Goal: Information Seeking & Learning: Learn about a topic

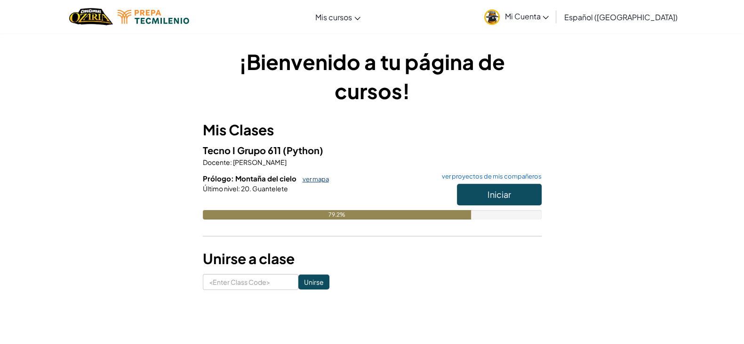
click at [317, 176] on link "ver mapa" at bounding box center [313, 179] width 31 height 8
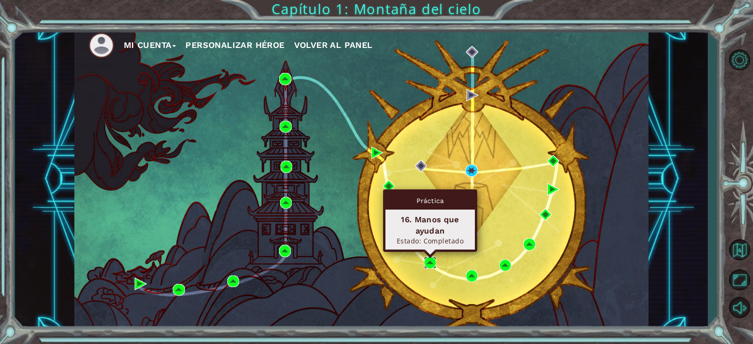
click at [427, 260] on img at bounding box center [430, 263] width 12 height 12
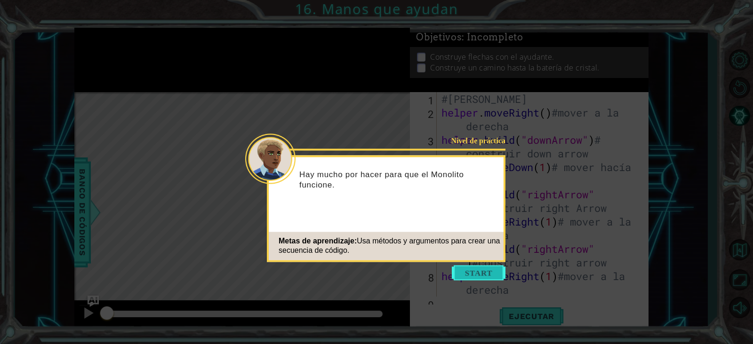
click at [475, 273] on button "Start" at bounding box center [479, 272] width 54 height 15
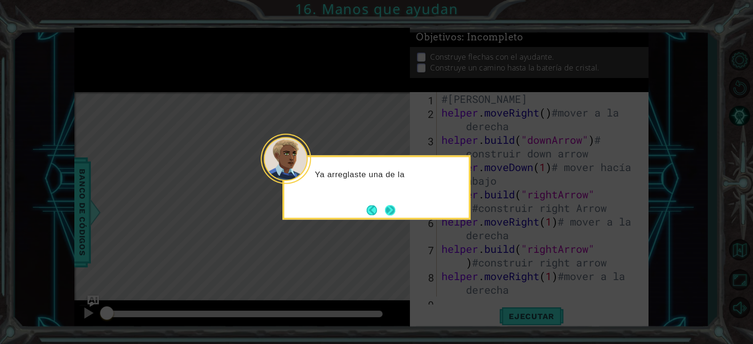
click at [391, 212] on button "Next" at bounding box center [390, 210] width 10 height 10
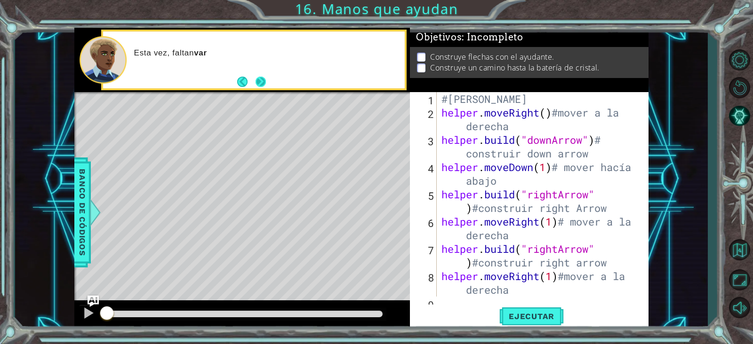
click at [260, 79] on button "Next" at bounding box center [260, 82] width 10 height 10
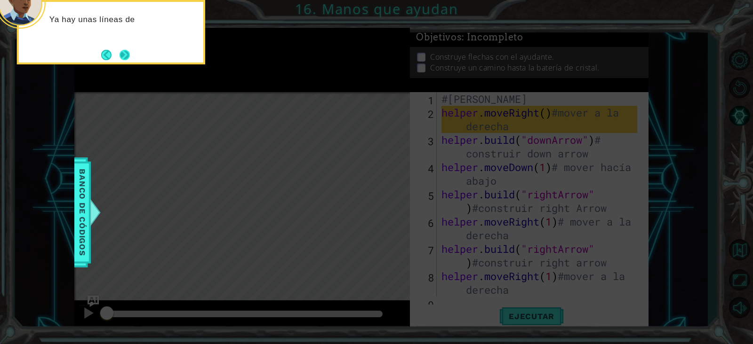
click at [123, 51] on button "Next" at bounding box center [124, 55] width 10 height 10
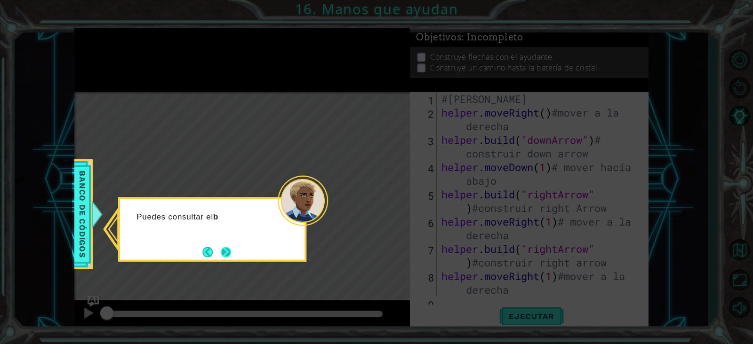
click at [224, 253] on button "Next" at bounding box center [226, 252] width 10 height 10
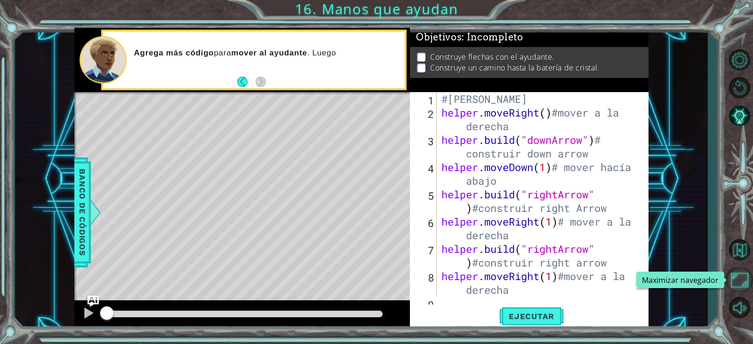
click at [742, 279] on button "Maximizar navegador" at bounding box center [738, 280] width 27 height 25
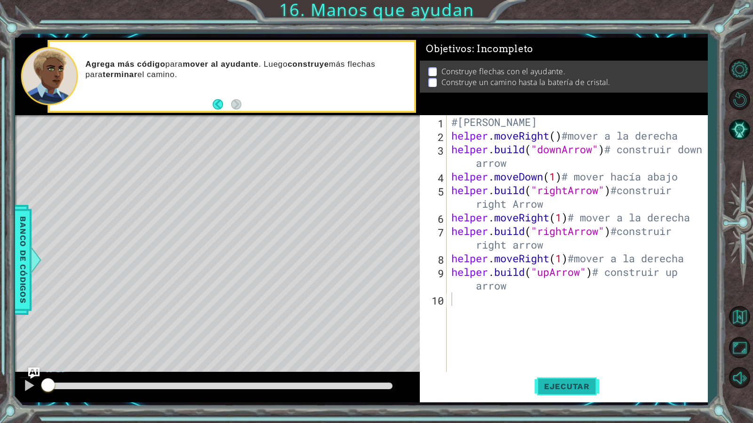
click at [564, 344] on span "Ejecutar" at bounding box center [566, 386] width 64 height 9
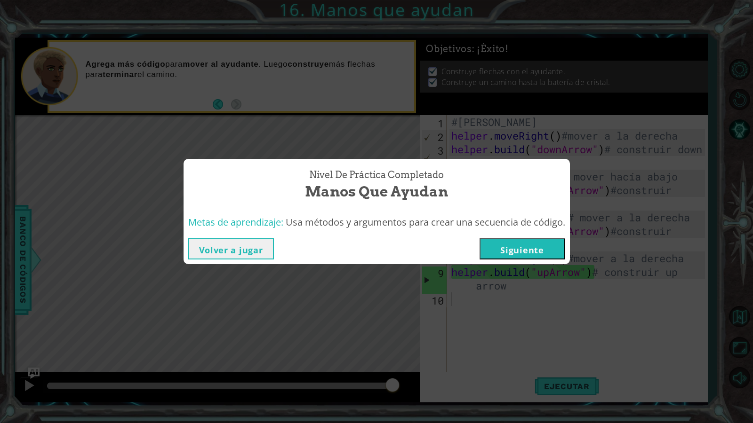
click at [248, 251] on button "Volver a jugar" at bounding box center [231, 248] width 86 height 21
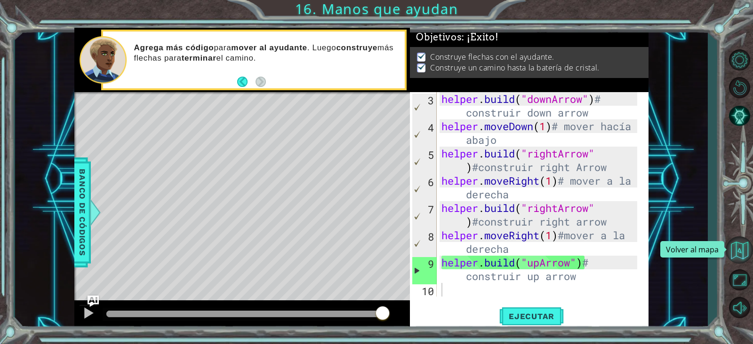
click at [738, 246] on button "Volver al mapa" at bounding box center [738, 250] width 27 height 27
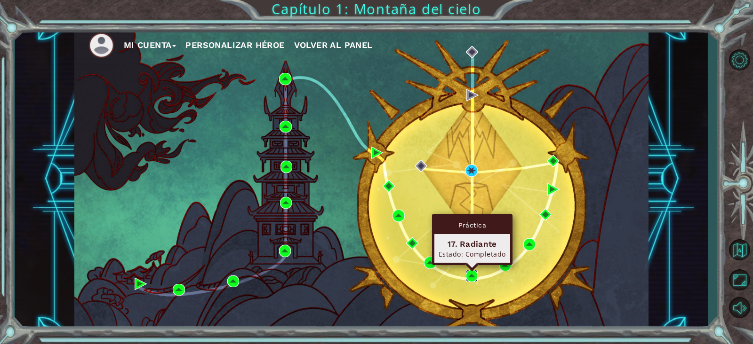
click at [468, 272] on img at bounding box center [472, 276] width 12 height 12
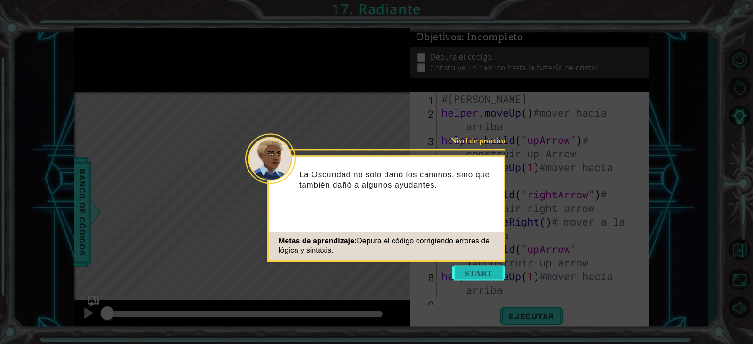
click at [495, 267] on button "Start" at bounding box center [479, 272] width 54 height 15
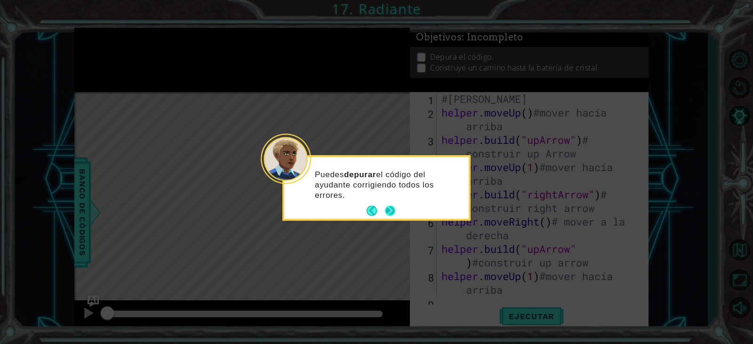
click at [385, 211] on button "Next" at bounding box center [390, 211] width 10 height 10
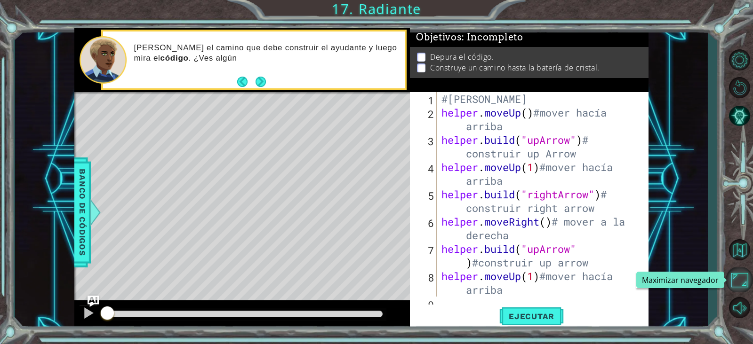
click at [742, 274] on button "Maximizar navegador" at bounding box center [738, 280] width 27 height 25
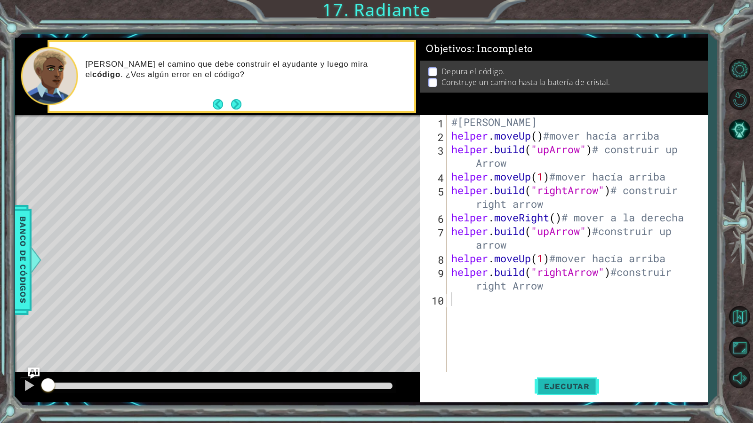
drag, startPoint x: 569, startPoint y: 379, endPoint x: 579, endPoint y: 381, distance: 10.6
click at [579, 344] on button "Ejecutar" at bounding box center [566, 386] width 64 height 29
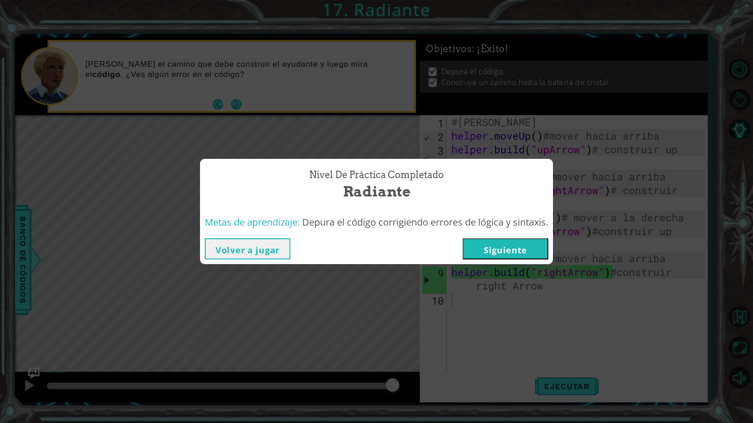
click at [256, 250] on button "Volver a jugar" at bounding box center [248, 248] width 86 height 21
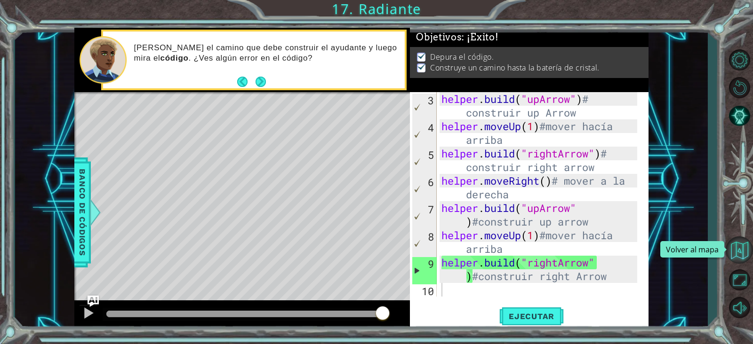
click at [741, 250] on button "Volver al mapa" at bounding box center [738, 250] width 27 height 27
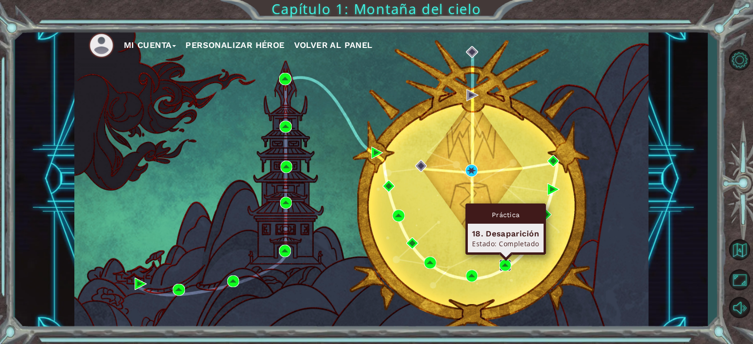
click at [506, 266] on img at bounding box center [505, 266] width 12 height 12
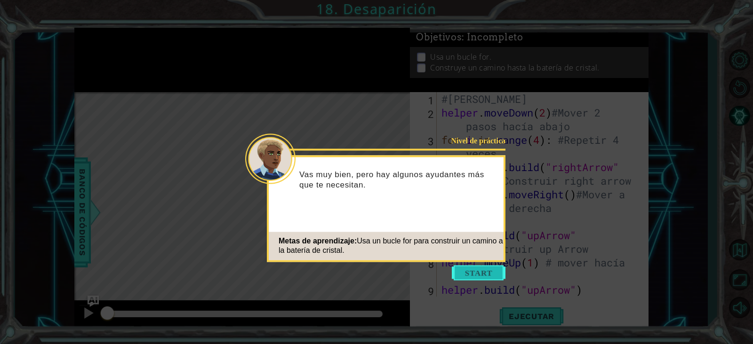
click at [475, 270] on button "Start" at bounding box center [479, 272] width 54 height 15
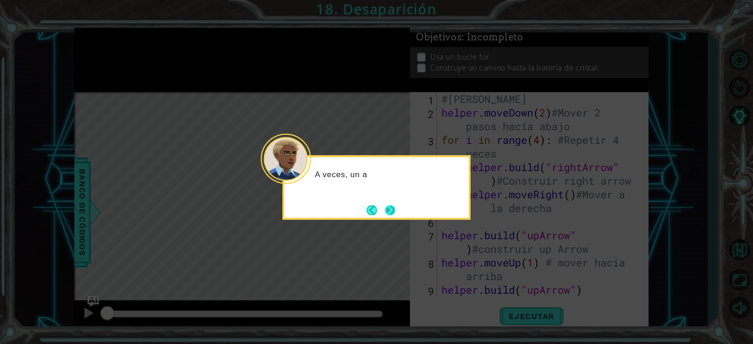
click at [389, 206] on button "Next" at bounding box center [390, 210] width 10 height 10
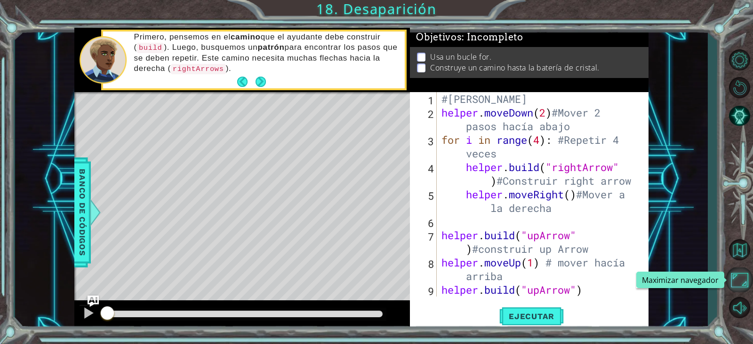
click at [743, 281] on button "Maximizar navegador" at bounding box center [738, 280] width 27 height 25
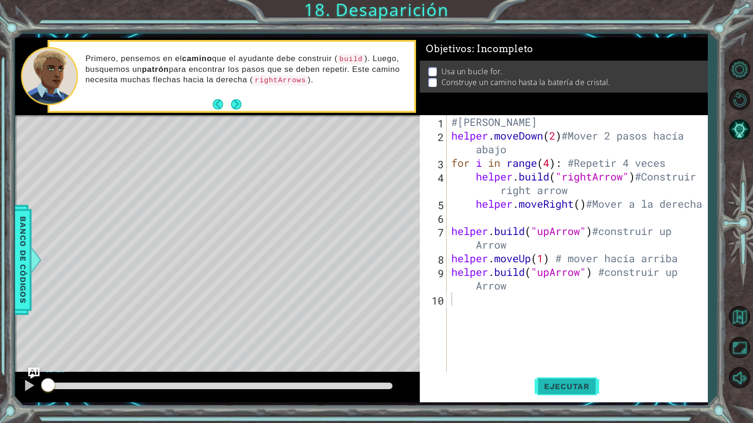
click at [560, 344] on span "Ejecutar" at bounding box center [566, 386] width 64 height 9
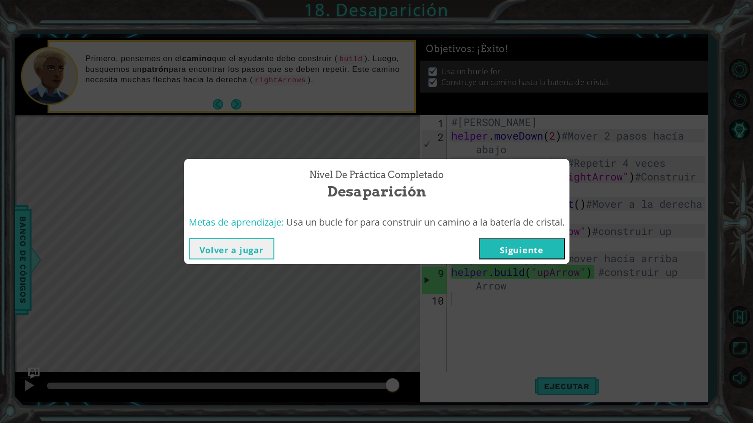
click at [231, 247] on button "Volver a jugar" at bounding box center [232, 248] width 86 height 21
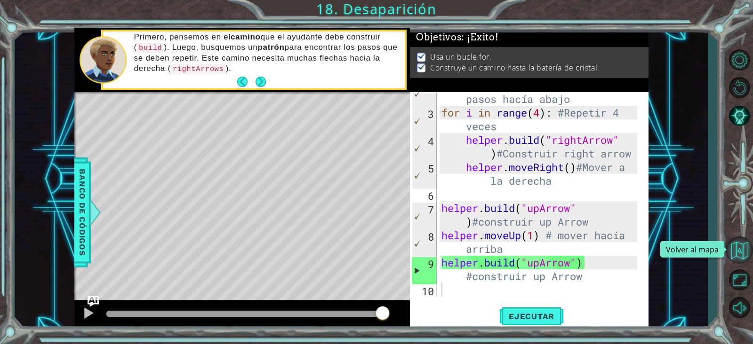
click at [743, 254] on button "Volver al mapa" at bounding box center [738, 250] width 27 height 27
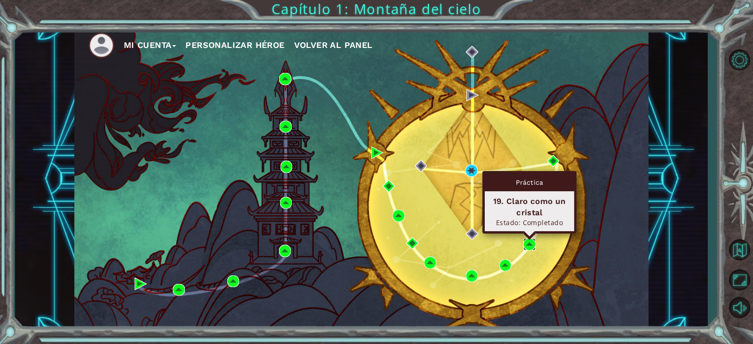
click at [530, 239] on img at bounding box center [529, 244] width 12 height 12
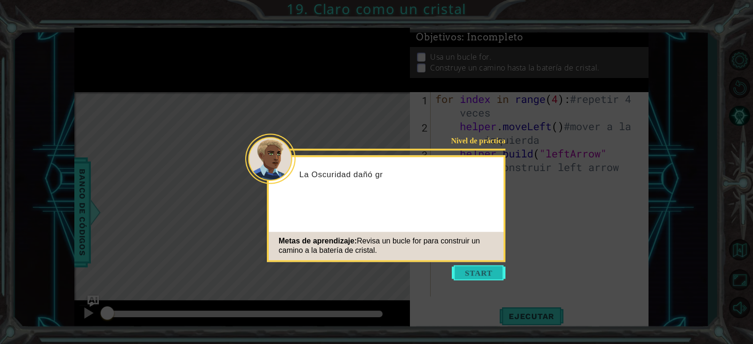
click at [485, 272] on button "Start" at bounding box center [479, 272] width 54 height 15
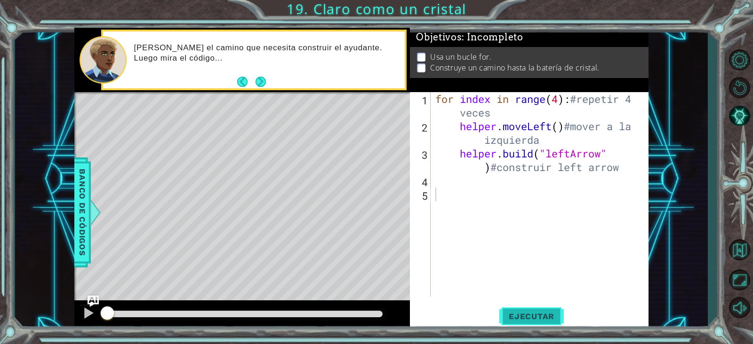
click at [542, 312] on span "Ejecutar" at bounding box center [531, 316] width 64 height 9
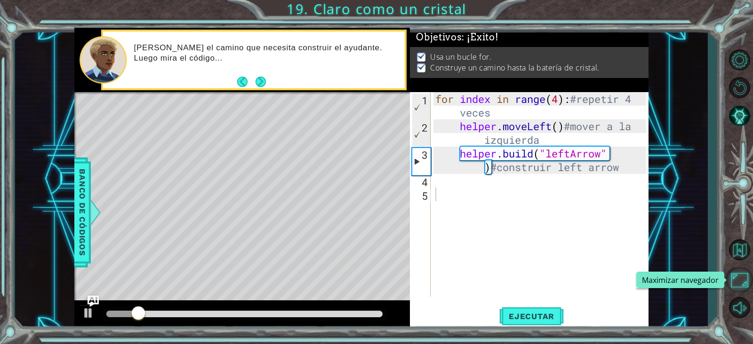
click at [736, 278] on button "Maximizar navegador" at bounding box center [738, 280] width 27 height 25
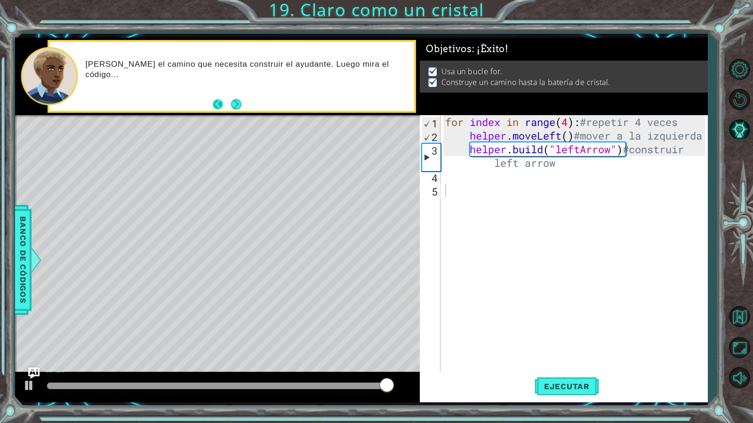
click at [228, 104] on button "Back" at bounding box center [222, 104] width 18 height 10
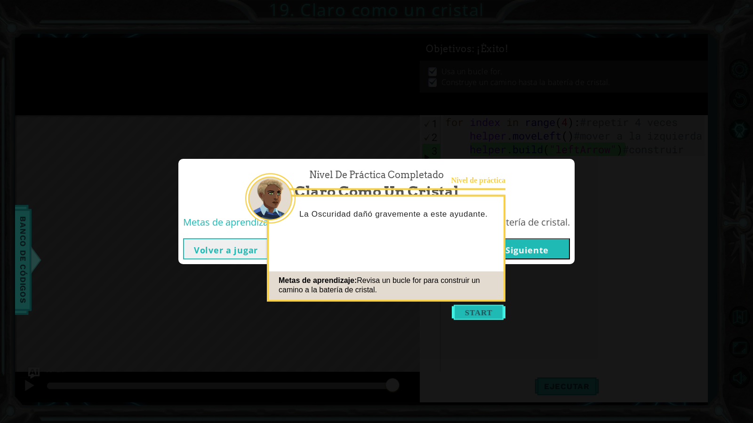
click at [469, 308] on button "Start" at bounding box center [479, 312] width 54 height 15
click at [227, 248] on button "Volver a jugar" at bounding box center [226, 248] width 86 height 21
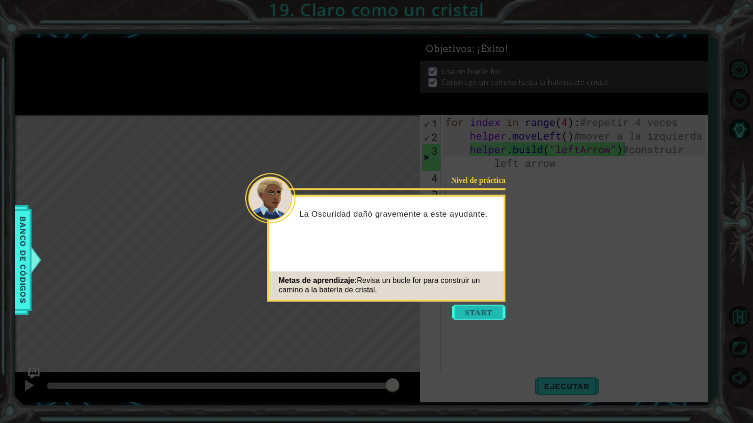
click at [472, 315] on button "Start" at bounding box center [479, 312] width 54 height 15
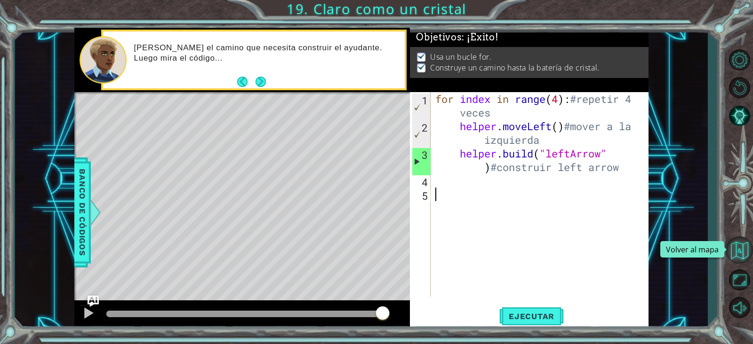
click at [743, 250] on button "Volver al mapa" at bounding box center [738, 250] width 27 height 27
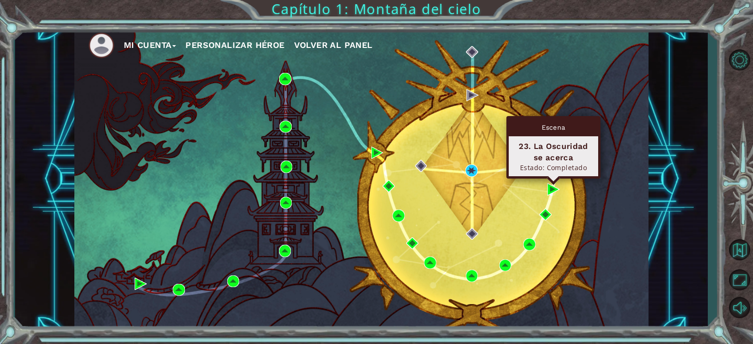
click at [551, 179] on div "Escena 23. La Oscuridad se acerca Estado: Completado" at bounding box center [553, 147] width 94 height 63
click at [550, 187] on img at bounding box center [553, 189] width 12 height 12
